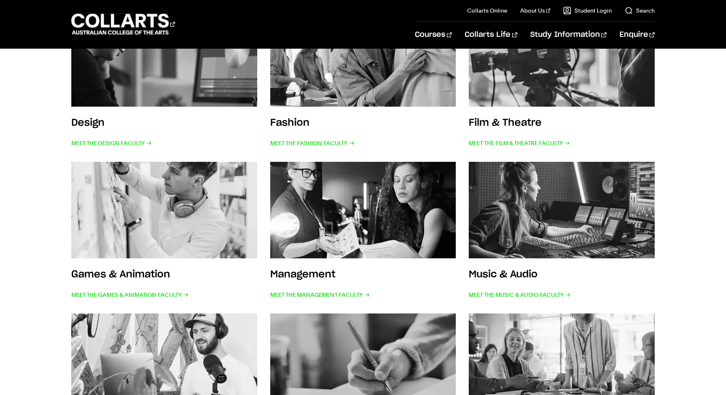
scroll to position [219, 0]
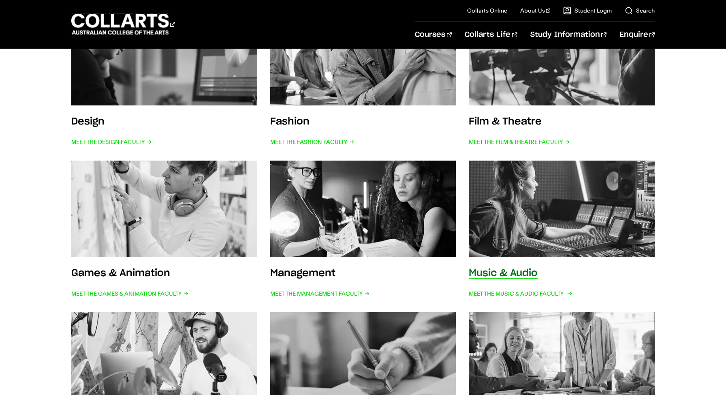
click at [546, 194] on img at bounding box center [561, 209] width 205 height 106
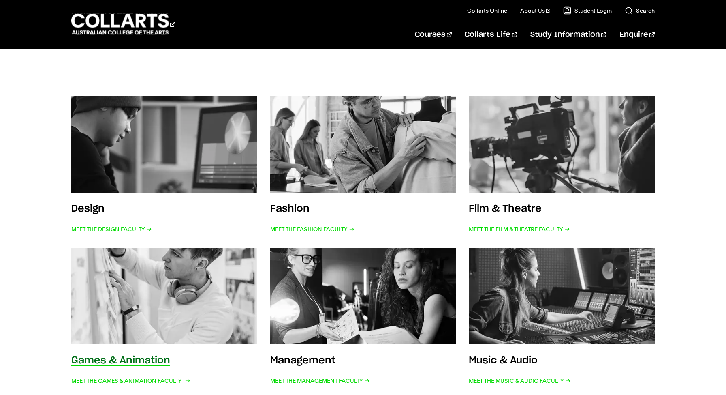
scroll to position [130, 0]
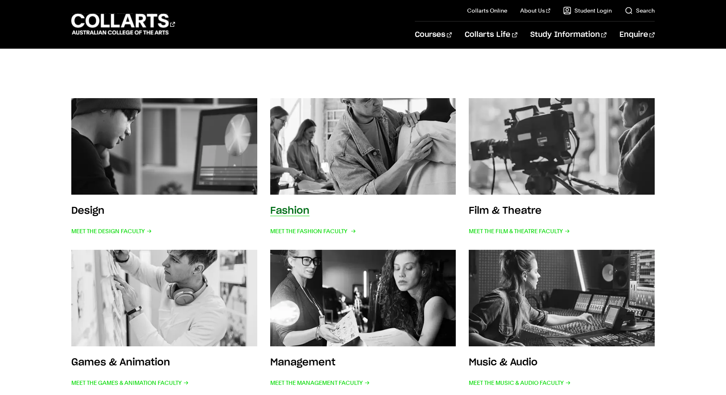
click at [322, 188] on img at bounding box center [363, 146] width 205 height 106
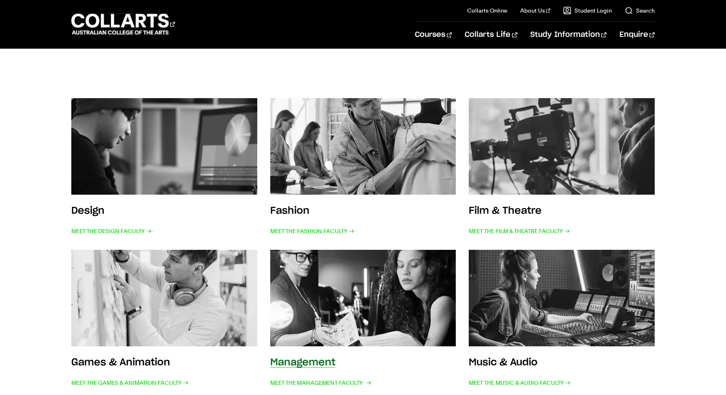
click at [324, 300] on img at bounding box center [363, 298] width 205 height 106
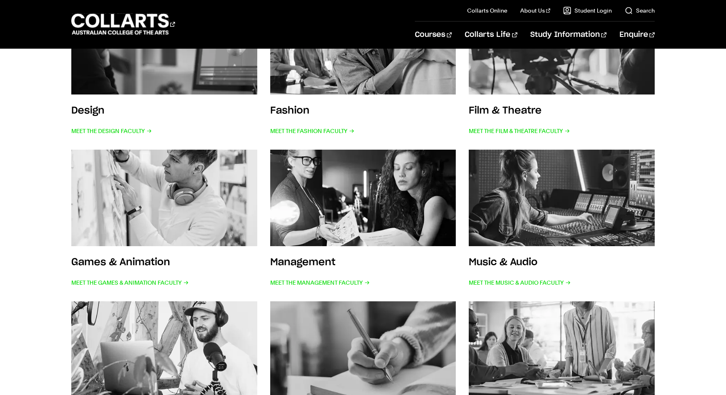
scroll to position [232, 0]
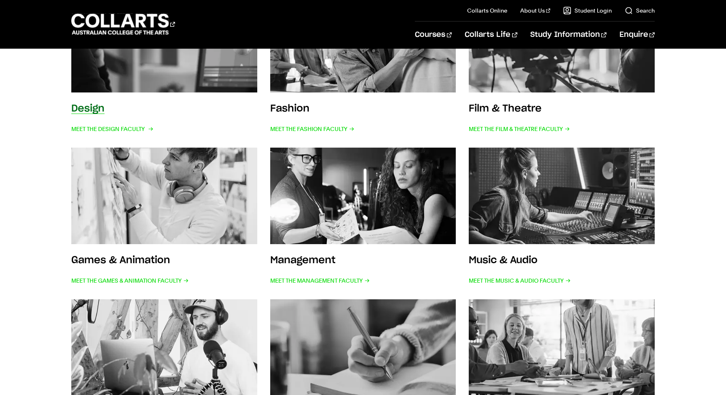
click at [184, 68] on img at bounding box center [164, 44] width 205 height 106
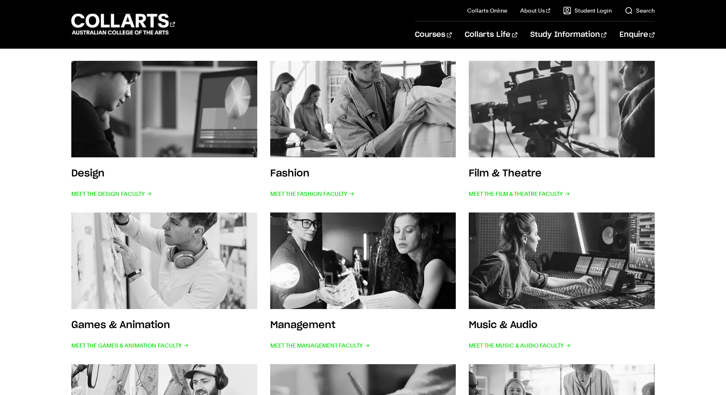
scroll to position [139, 0]
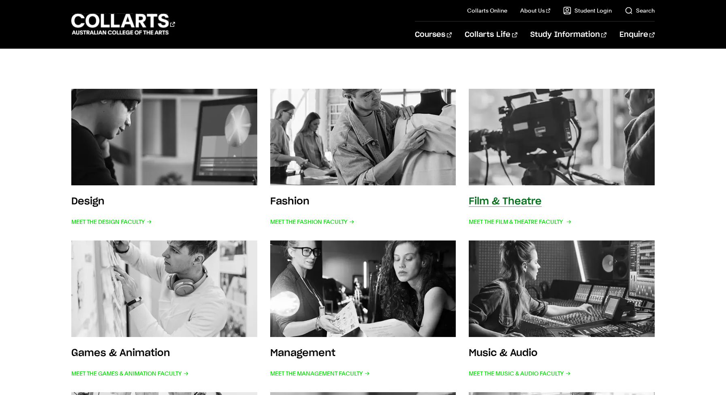
click at [567, 178] on img at bounding box center [561, 137] width 205 height 106
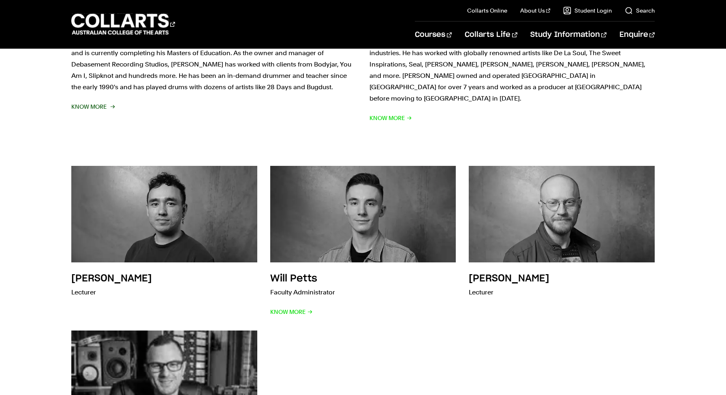
scroll to position [243, 0]
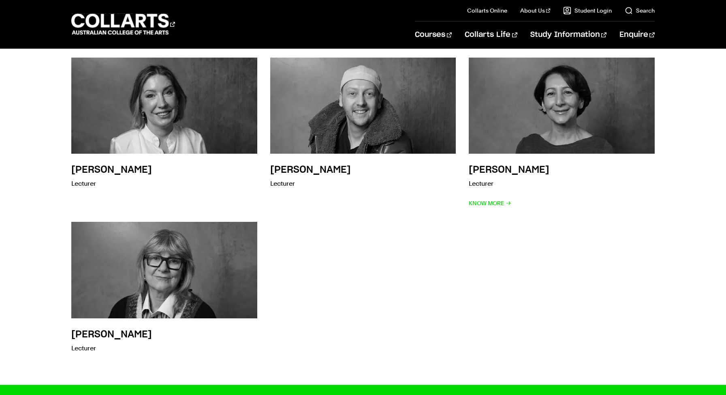
scroll to position [1495, 0]
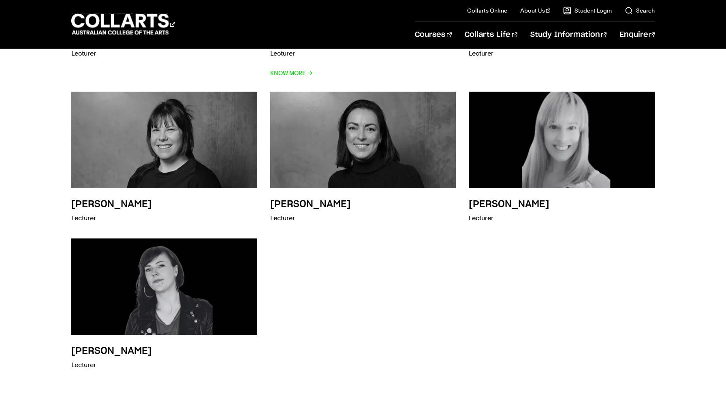
scroll to position [617, 0]
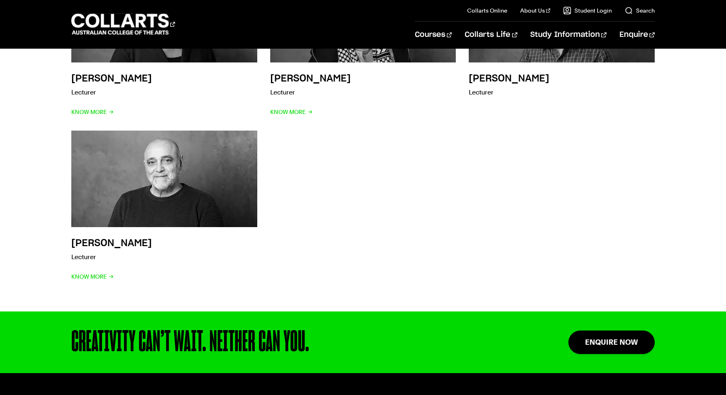
scroll to position [2363, 0]
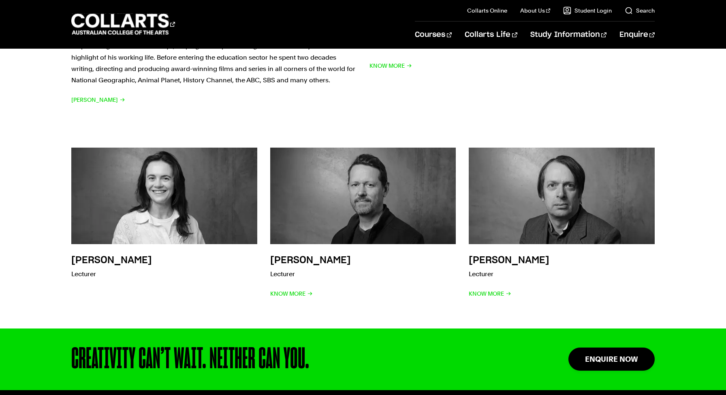
scroll to position [1218, 0]
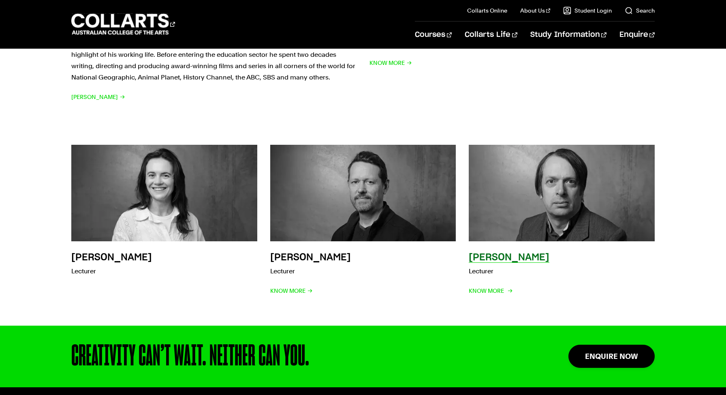
click at [626, 153] on img at bounding box center [561, 193] width 205 height 106
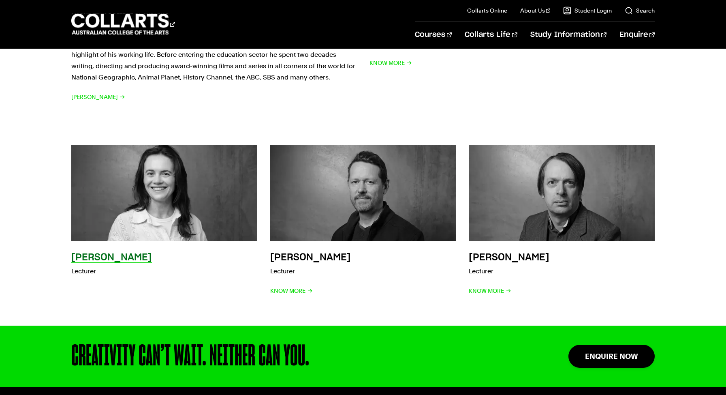
click at [90, 164] on img at bounding box center [164, 193] width 205 height 106
click at [98, 252] on h3 "Lucy Coleman" at bounding box center [111, 257] width 81 height 10
click at [130, 179] on img at bounding box center [164, 193] width 205 height 106
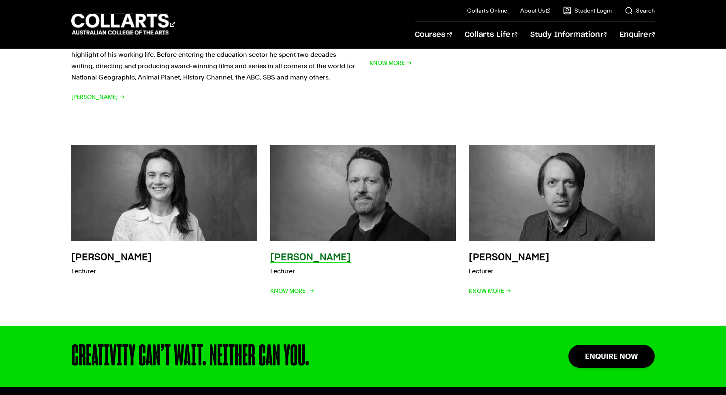
click at [338, 177] on img at bounding box center [363, 193] width 205 height 106
